Goal: Navigation & Orientation: Find specific page/section

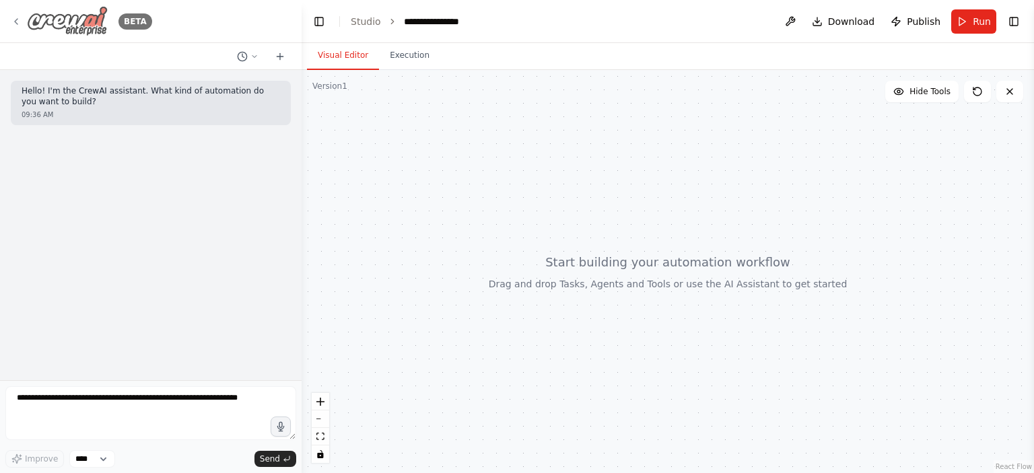
click at [16, 18] on icon at bounding box center [16, 21] width 11 height 11
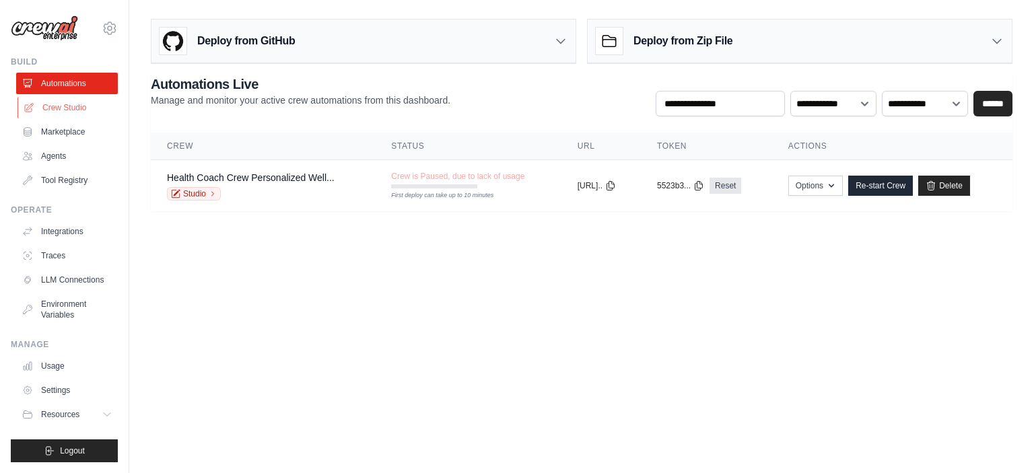
click at [71, 107] on link "Crew Studio" at bounding box center [69, 108] width 102 height 22
